Goal: Navigation & Orientation: Find specific page/section

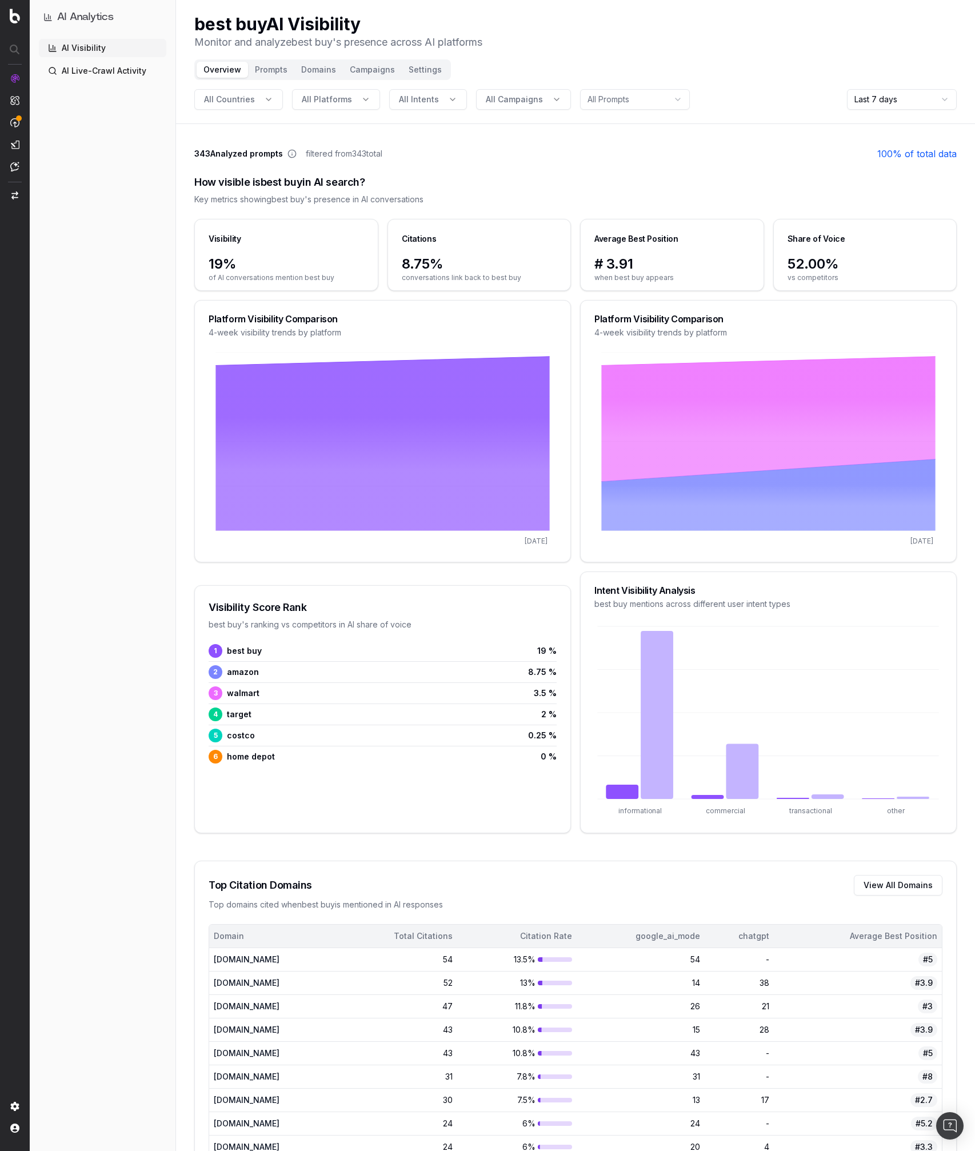
click at [315, 71] on button "Domains" at bounding box center [318, 70] width 49 height 16
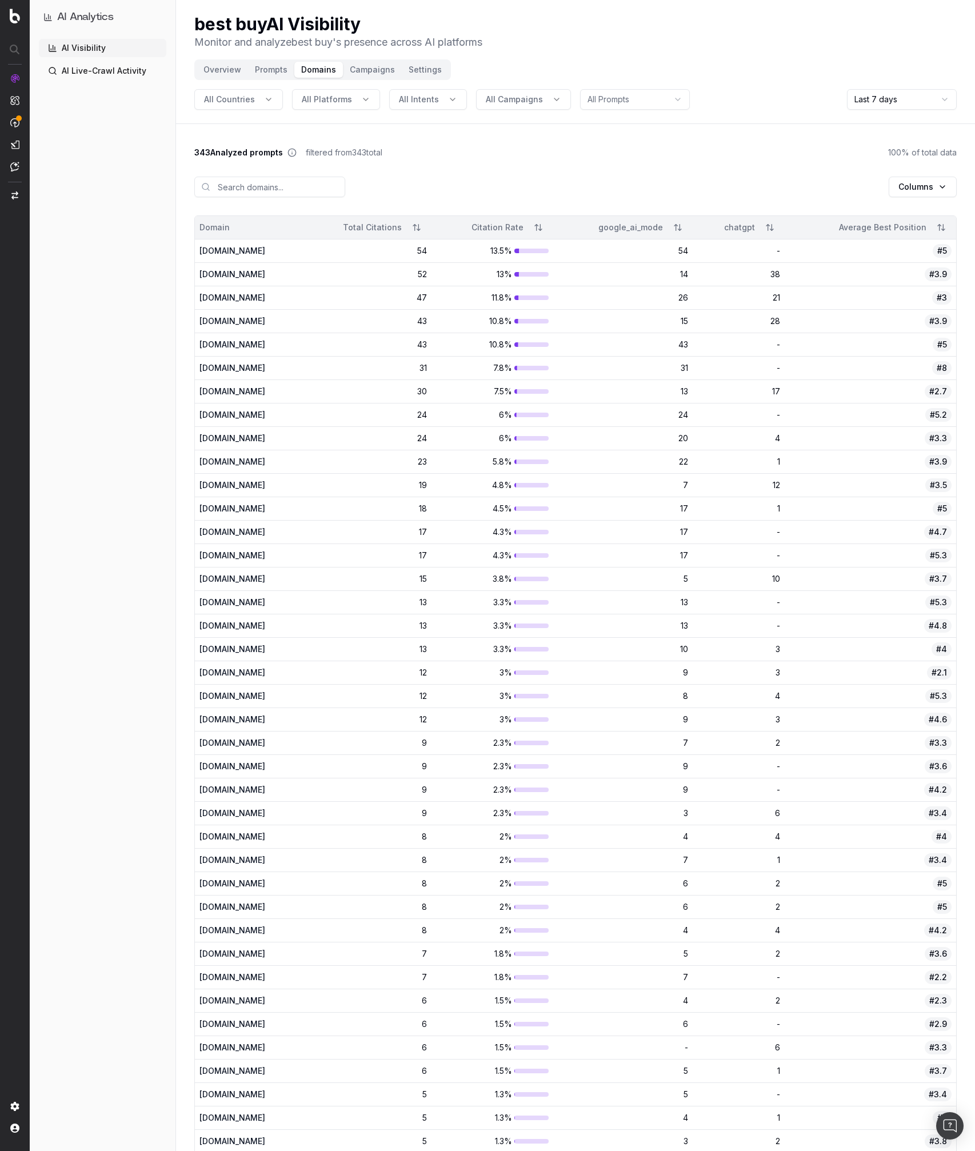
click at [364, 71] on button "Campaigns" at bounding box center [372, 70] width 59 height 16
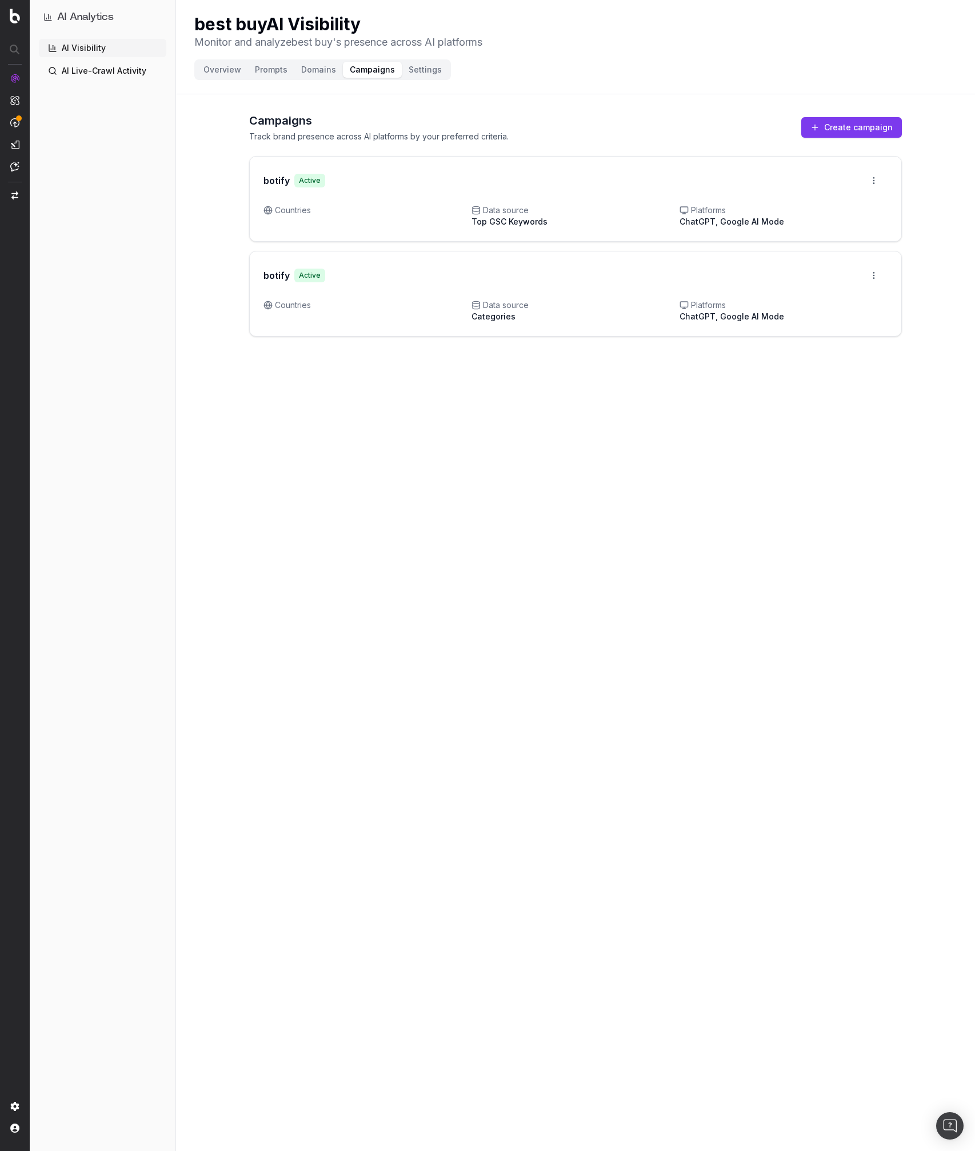
click at [326, 67] on button "Domains" at bounding box center [318, 70] width 49 height 16
